Goal: Task Accomplishment & Management: Use online tool/utility

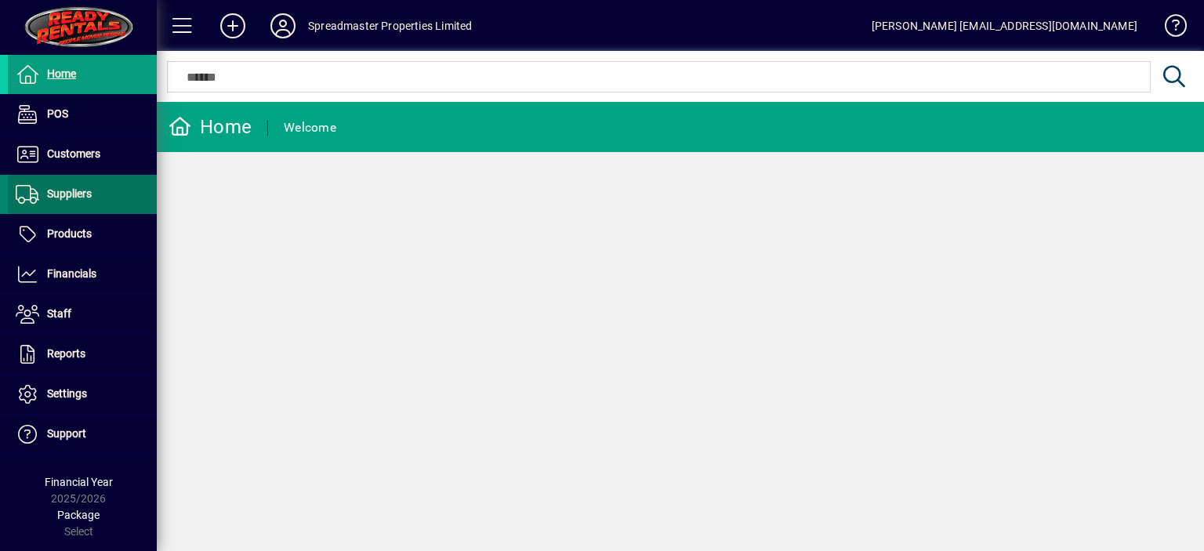
click at [72, 189] on span "Suppliers" at bounding box center [69, 193] width 45 height 13
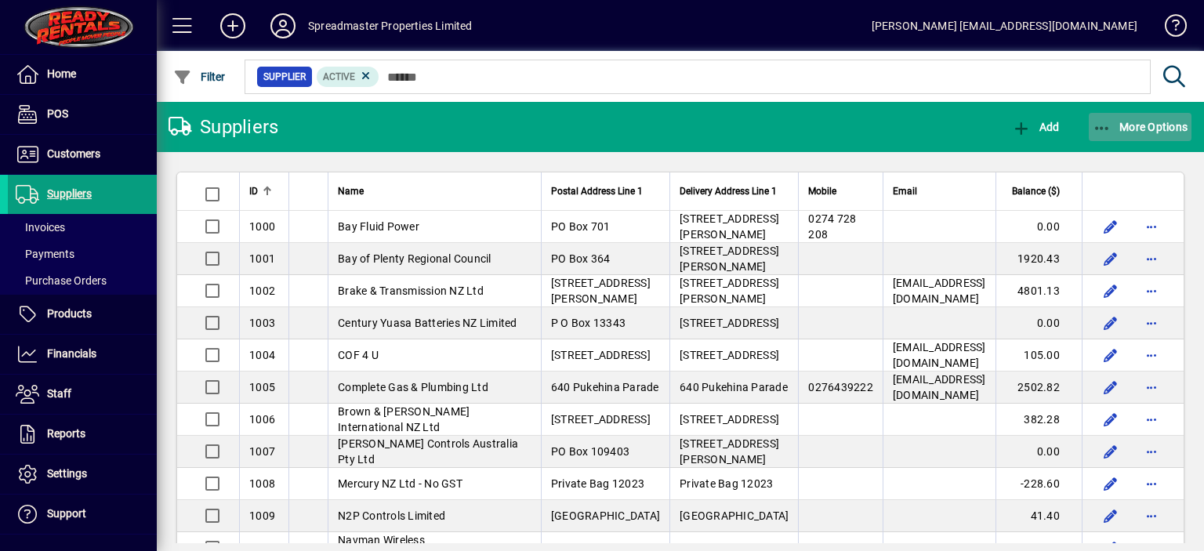
click at [1136, 121] on span "More Options" at bounding box center [1141, 127] width 96 height 13
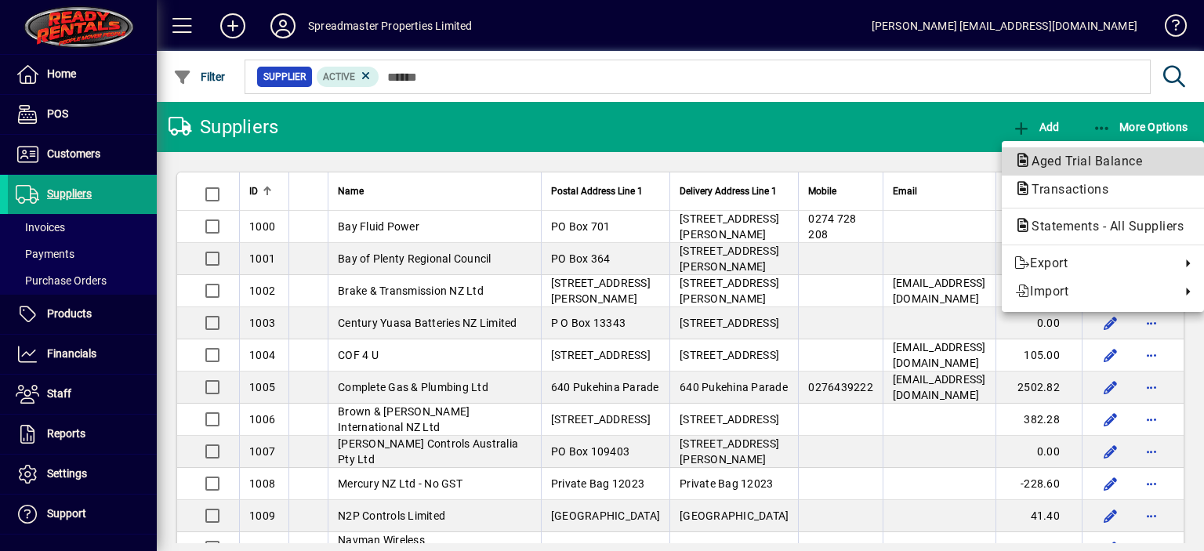
click at [1049, 156] on span "Aged Trial Balance" at bounding box center [1082, 161] width 136 height 15
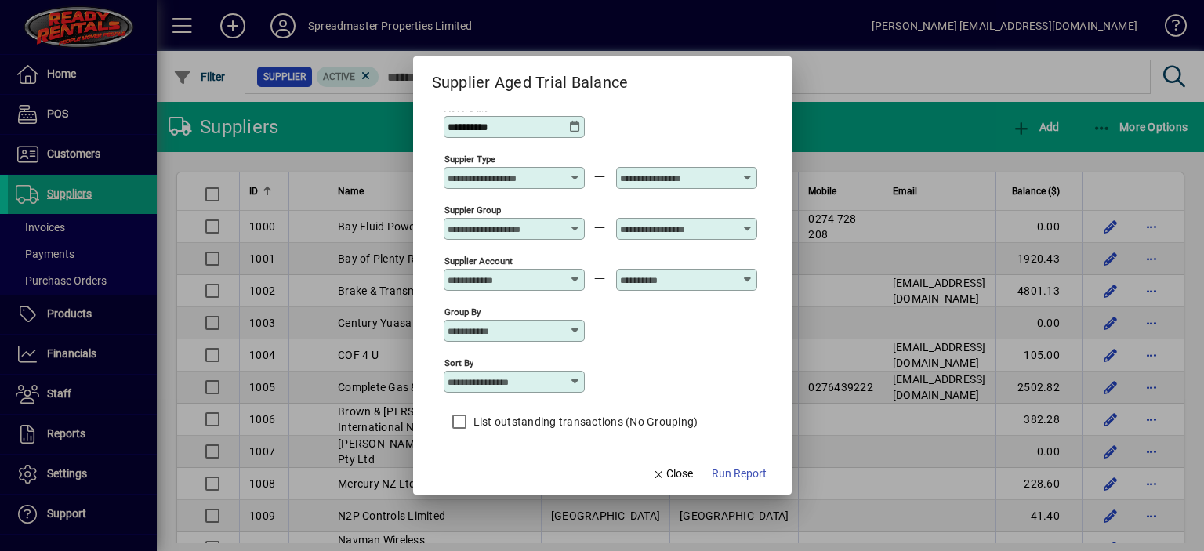
scroll to position [13, 0]
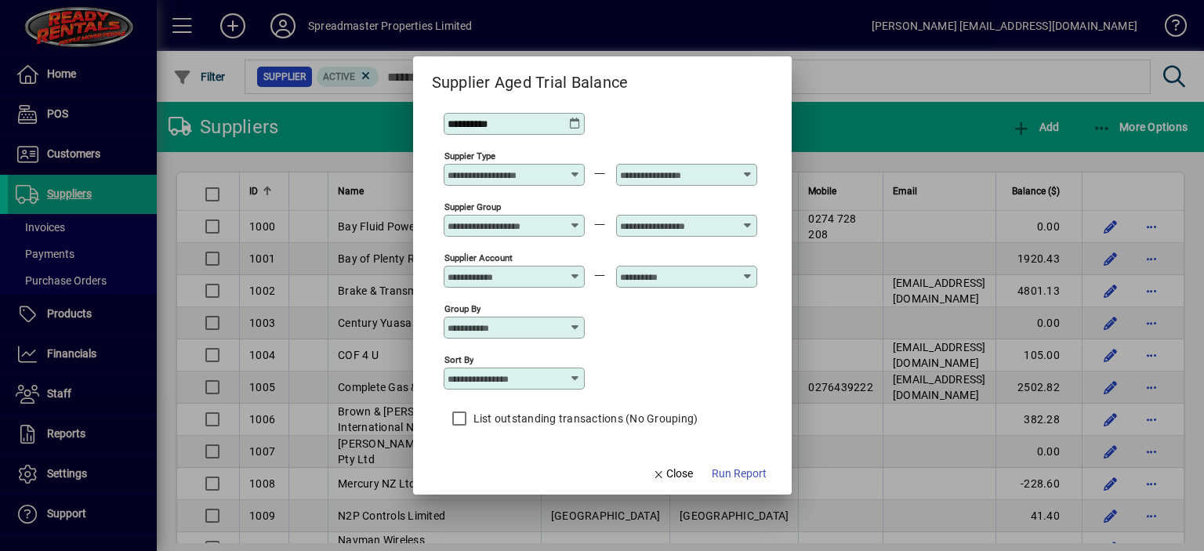
click at [574, 376] on icon at bounding box center [575, 378] width 13 height 13
click at [501, 455] on div "Supplier Name" at bounding box center [492, 456] width 75 height 16
type input "**********"
click at [730, 470] on span "Run Report" at bounding box center [739, 474] width 55 height 16
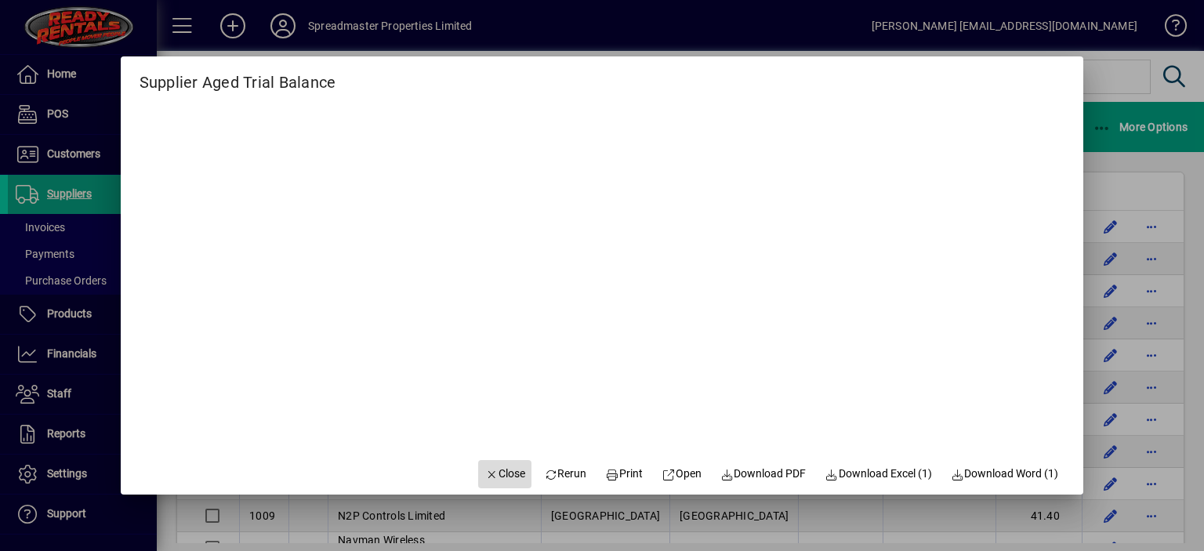
click at [500, 475] on span "Close" at bounding box center [504, 474] width 41 height 16
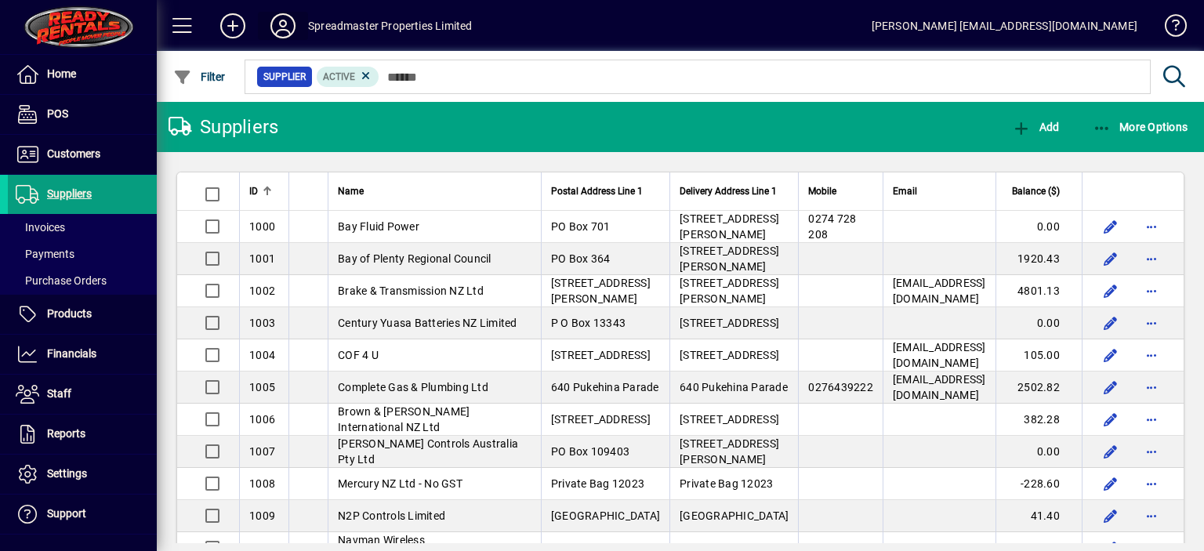
click at [282, 22] on icon at bounding box center [282, 25] width 31 height 25
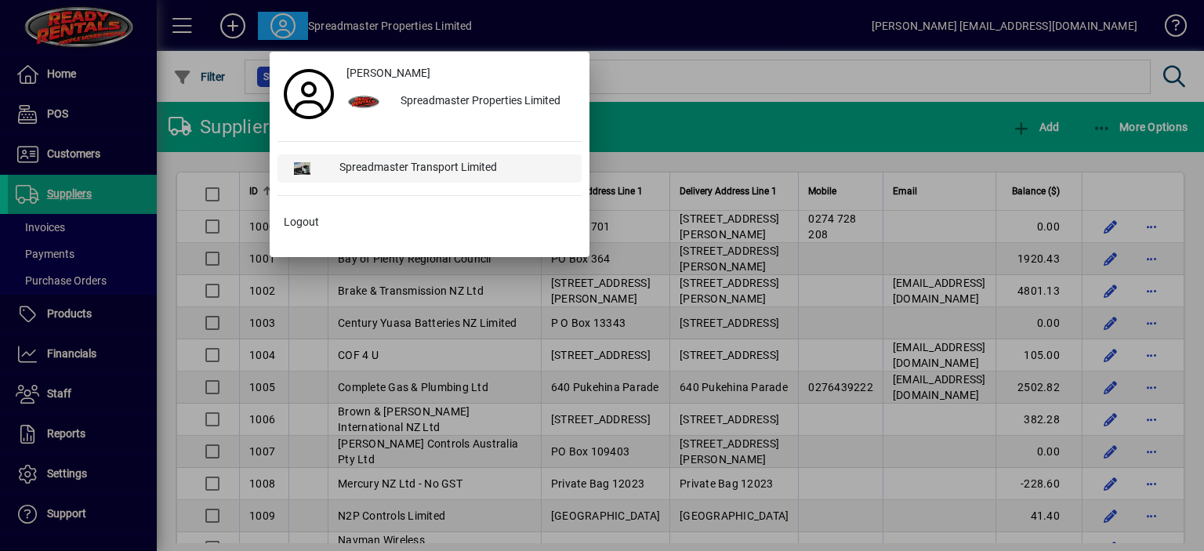
click at [444, 164] on div "Spreadmaster Transport Limited" at bounding box center [454, 168] width 255 height 28
